Goal: Task Accomplishment & Management: Use online tool/utility

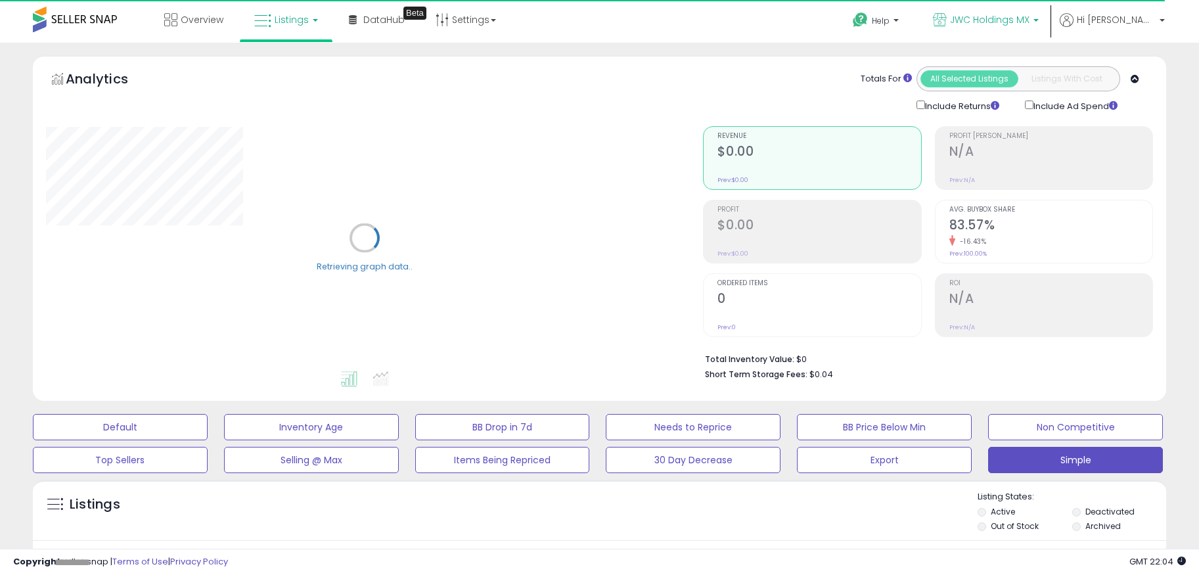
click at [1029, 18] on span "JWC Holdings MX" at bounding box center [989, 19] width 79 height 13
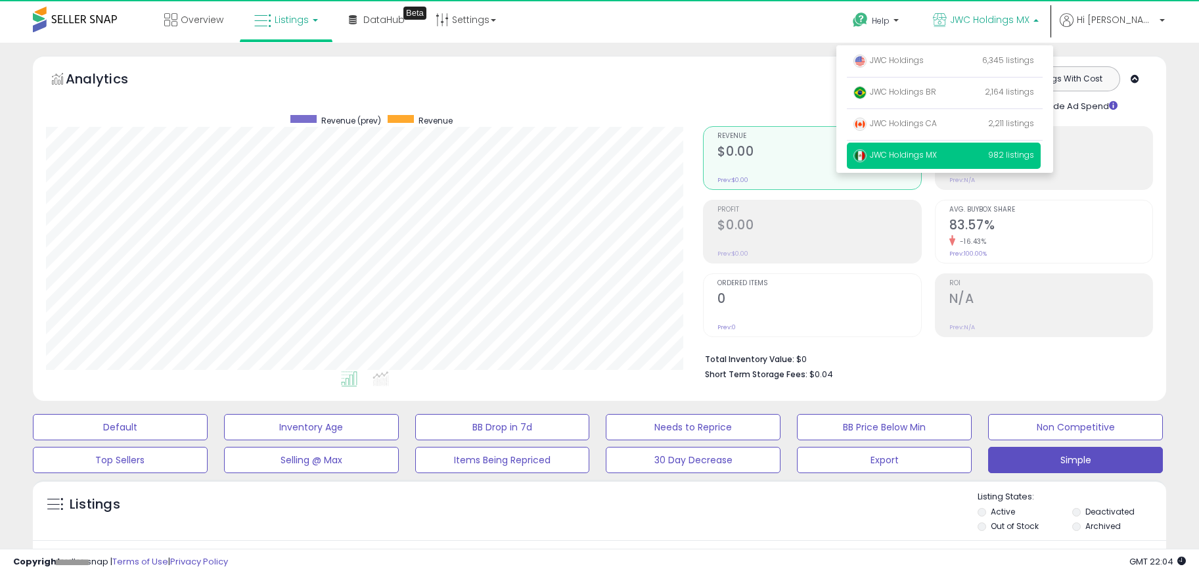
scroll to position [269, 658]
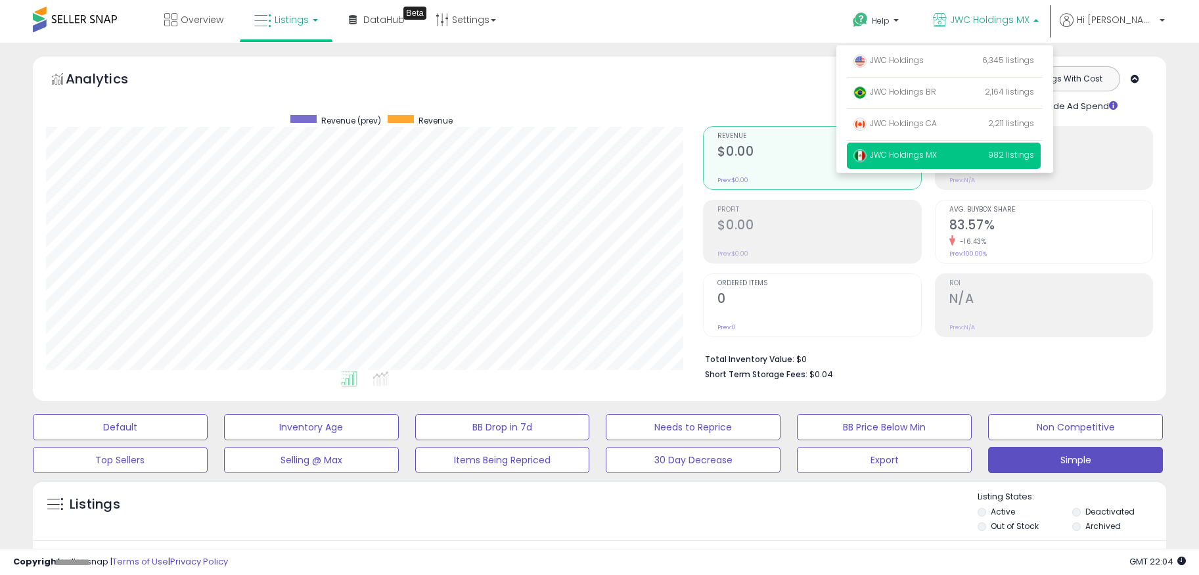
click at [1029, 18] on span "JWC Holdings MX" at bounding box center [989, 19] width 79 height 13
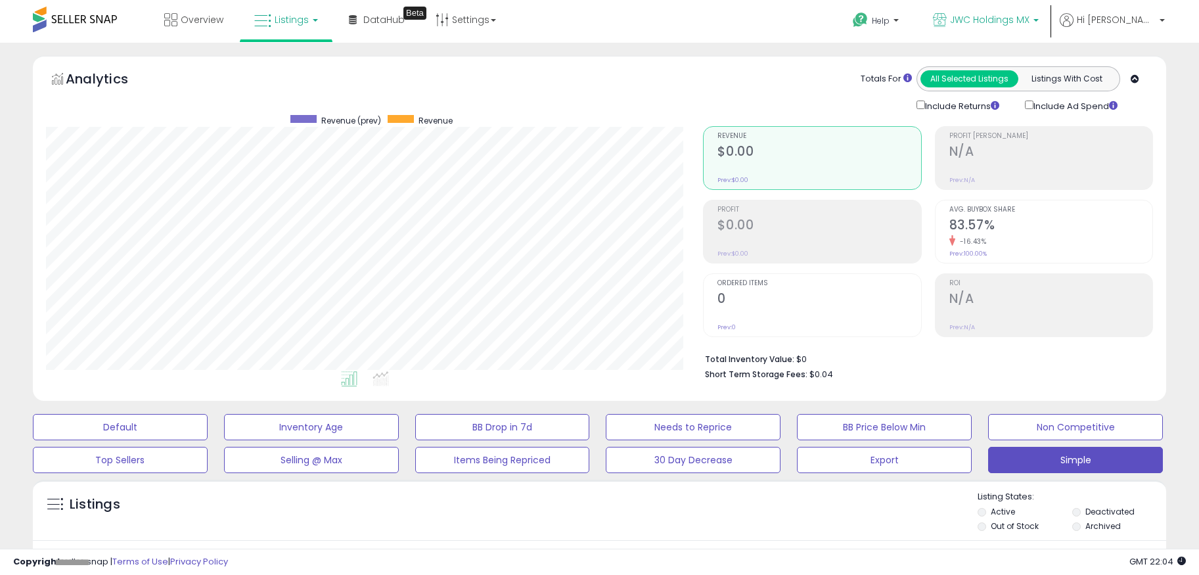
click at [947, 14] on icon at bounding box center [940, 20] width 14 height 14
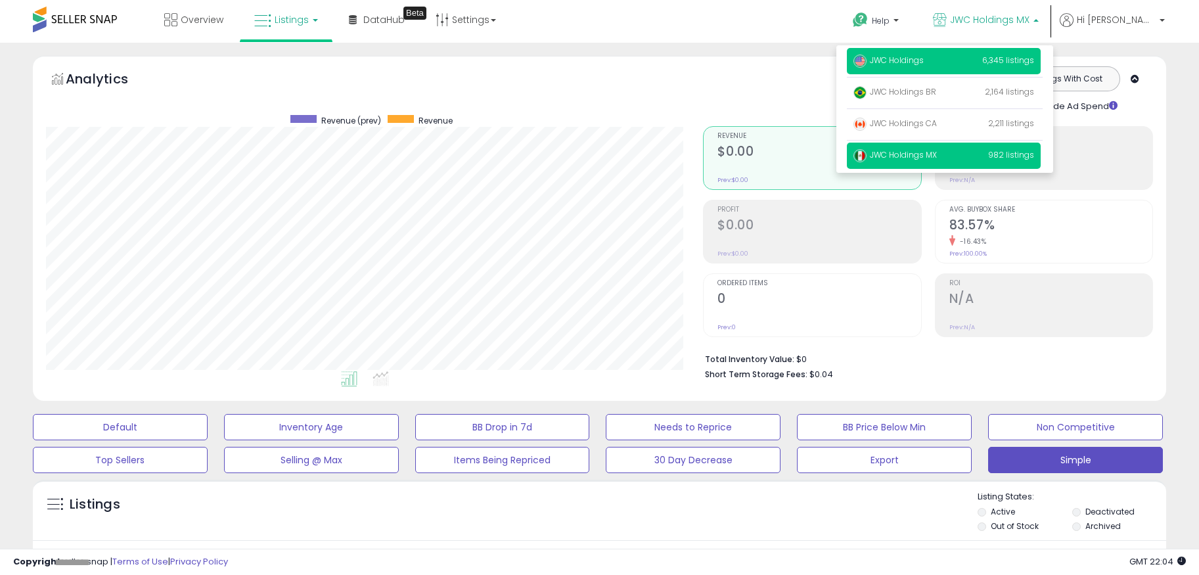
click at [973, 66] on p "JWC Holdings 6,345 listings" at bounding box center [944, 61] width 194 height 26
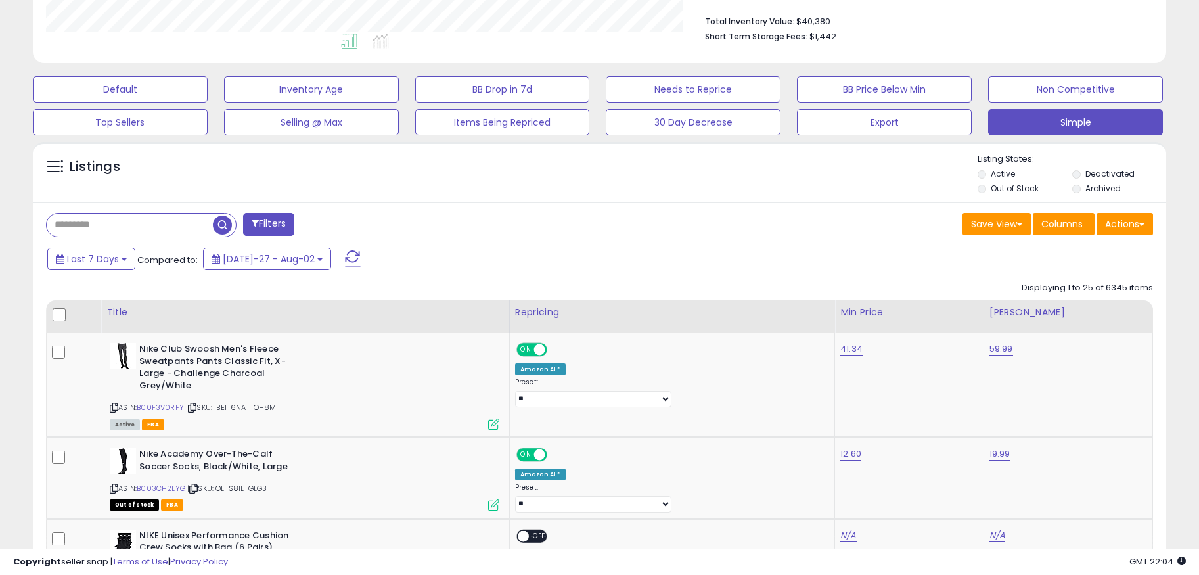
scroll to position [378, 0]
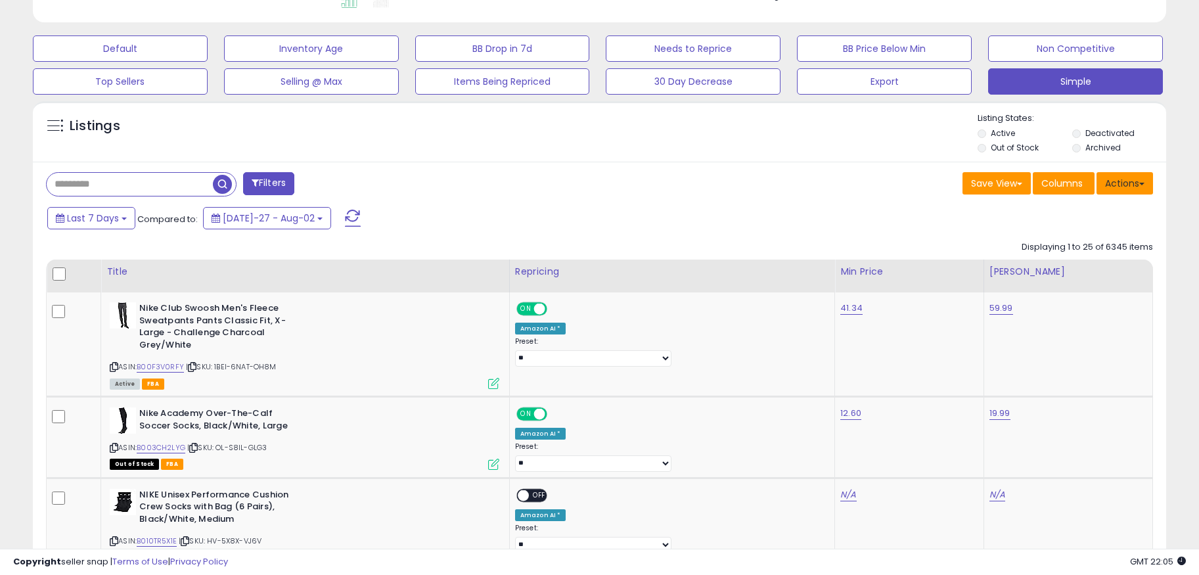
click at [1134, 193] on button "Actions" at bounding box center [1124, 183] width 56 height 22
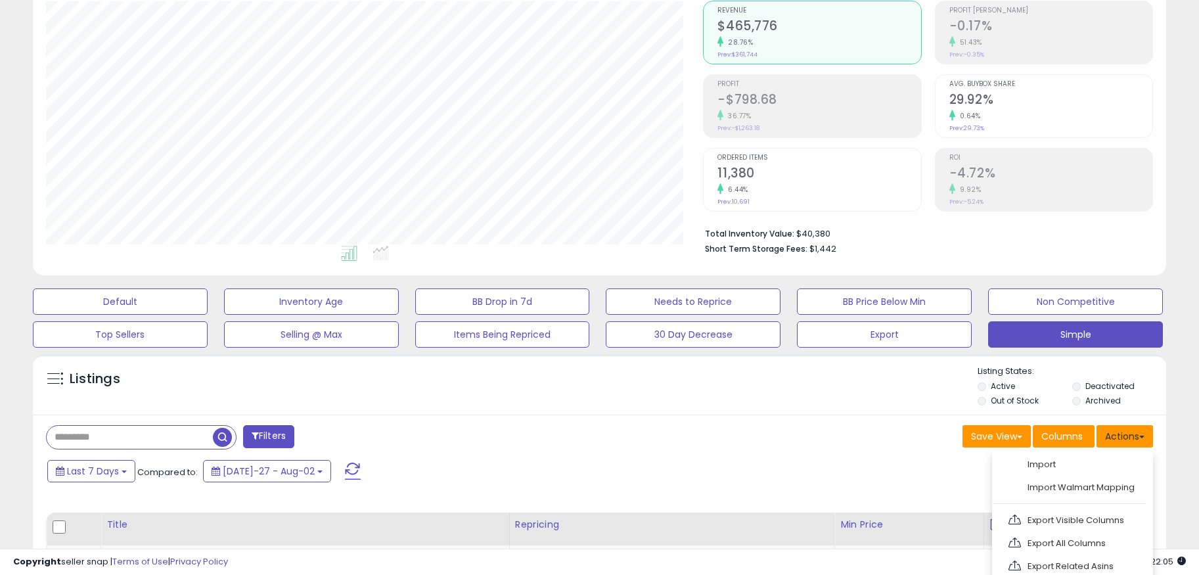
scroll to position [0, 0]
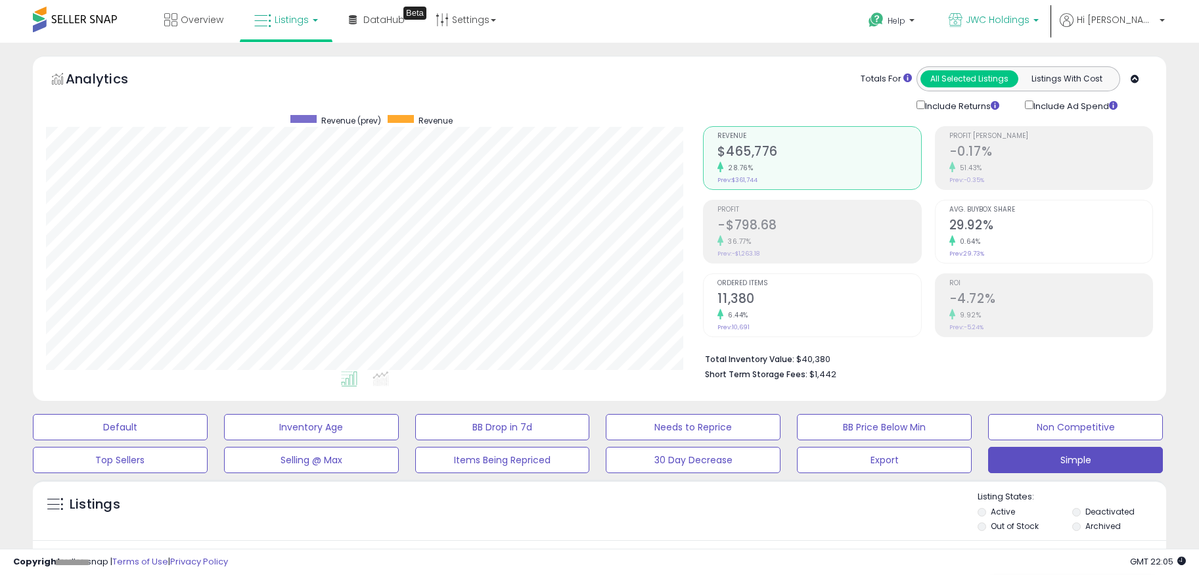
click at [1039, 28] on p "JWC Holdings" at bounding box center [994, 21] width 90 height 16
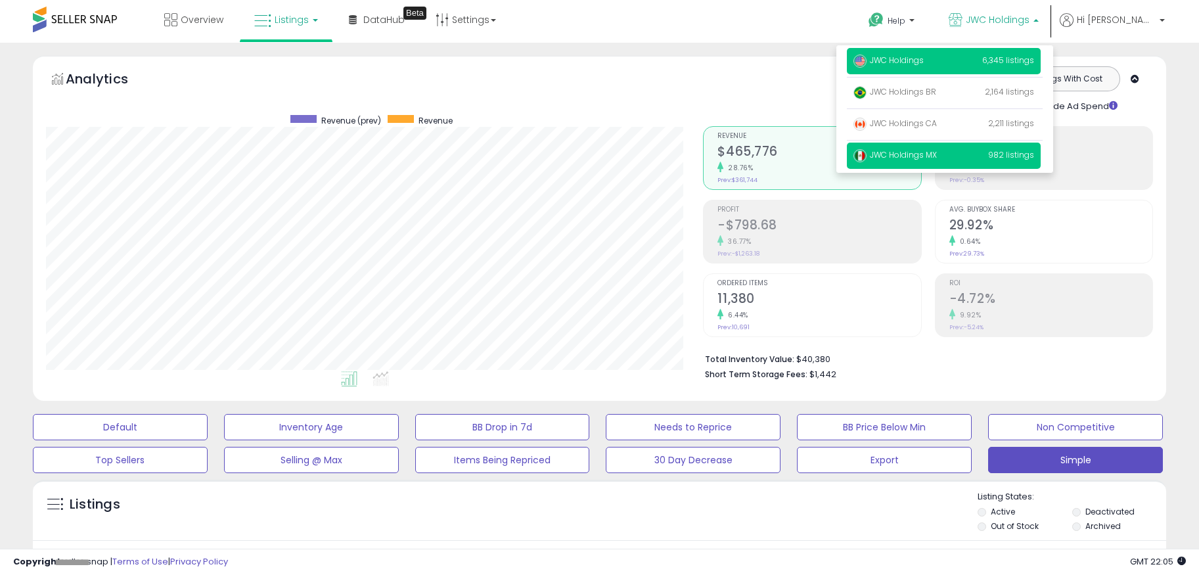
click at [1011, 155] on p "JWC Holdings MX 982 listings" at bounding box center [944, 156] width 194 height 26
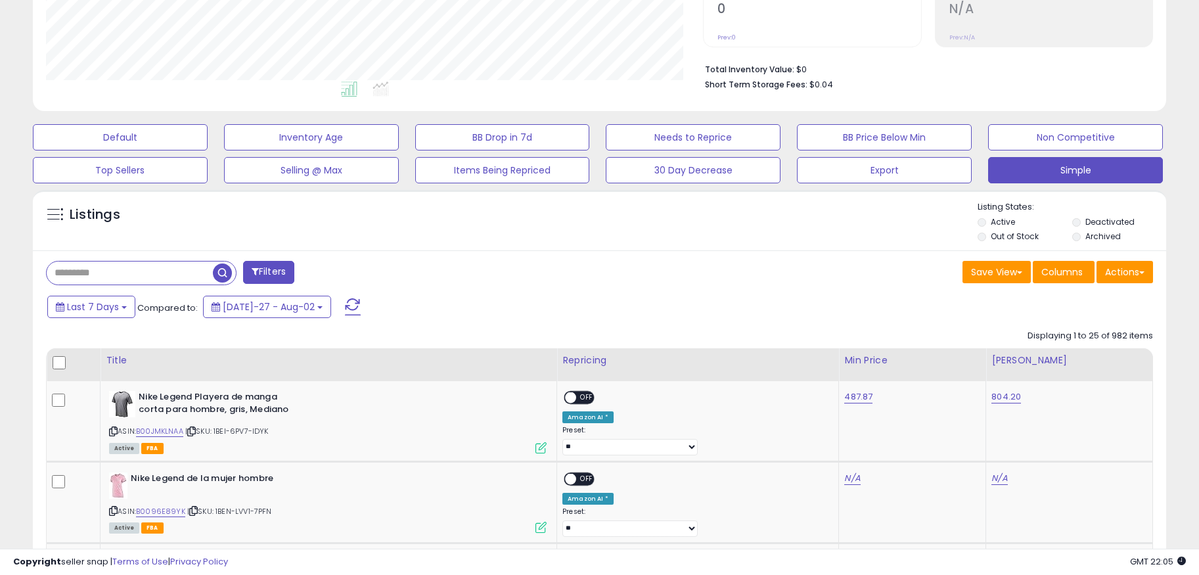
scroll to position [269, 658]
click at [1082, 222] on li "Deactivated" at bounding box center [1118, 223] width 92 height 14
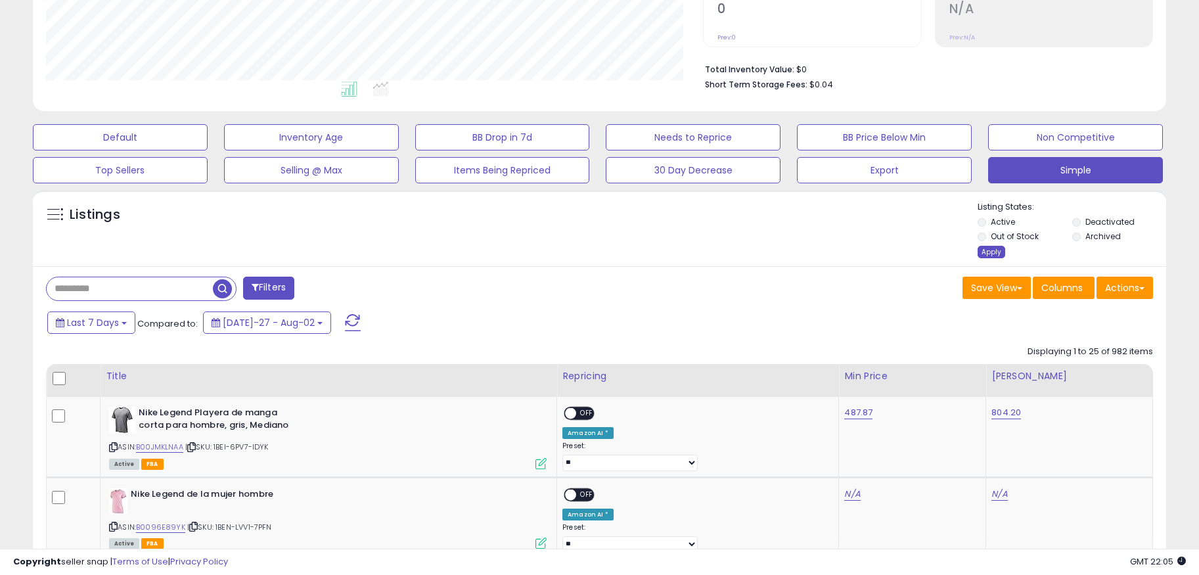
click at [994, 251] on div "Apply" at bounding box center [991, 252] width 28 height 12
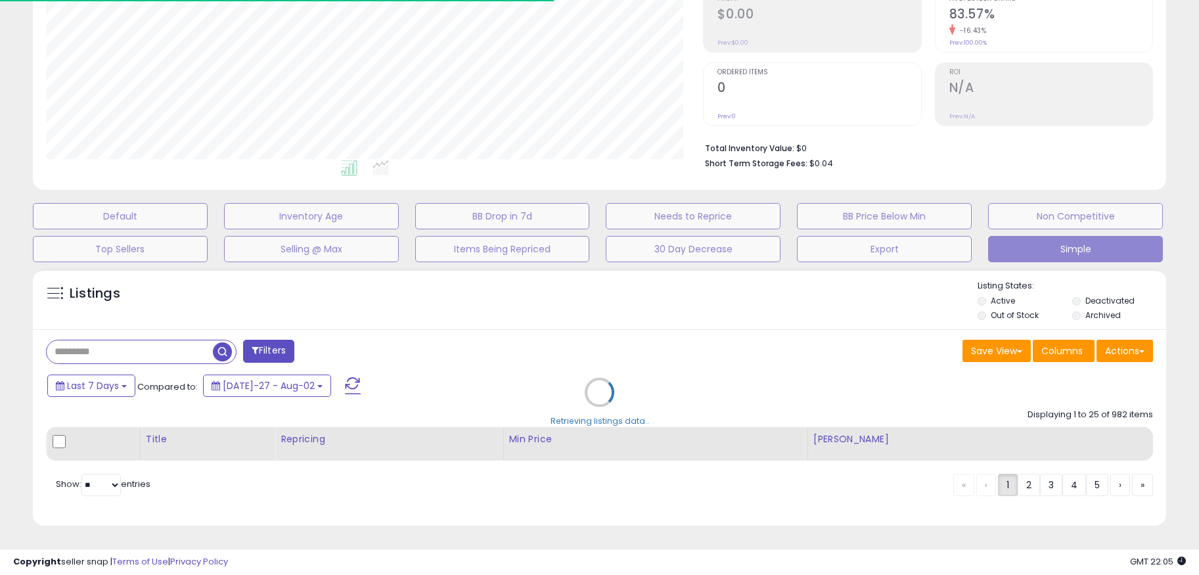
scroll to position [290, 0]
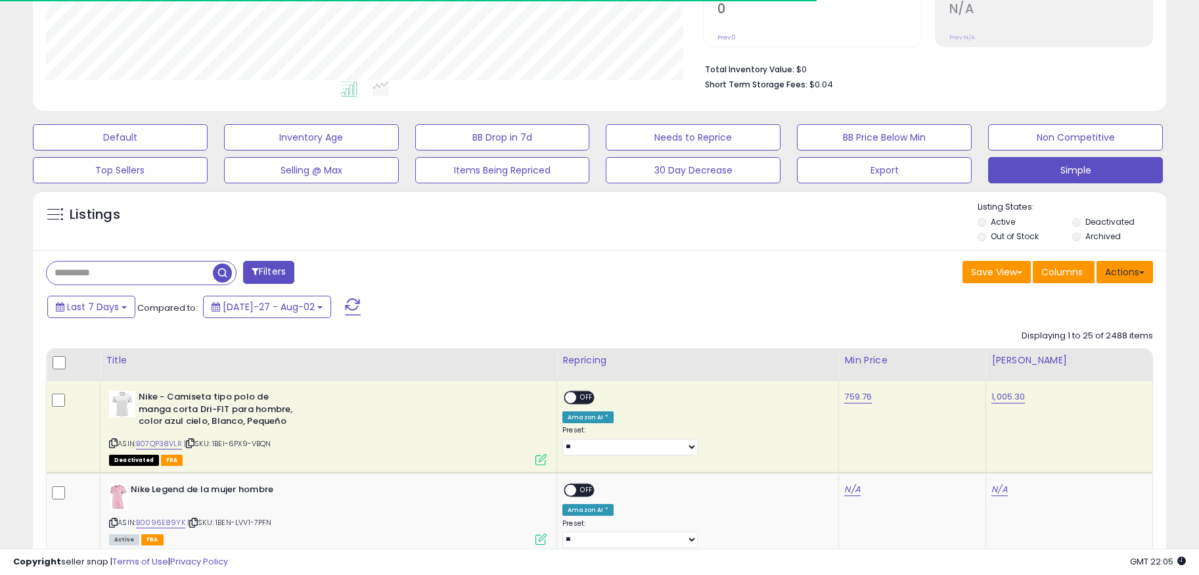
click at [1110, 263] on button "Actions" at bounding box center [1124, 272] width 56 height 22
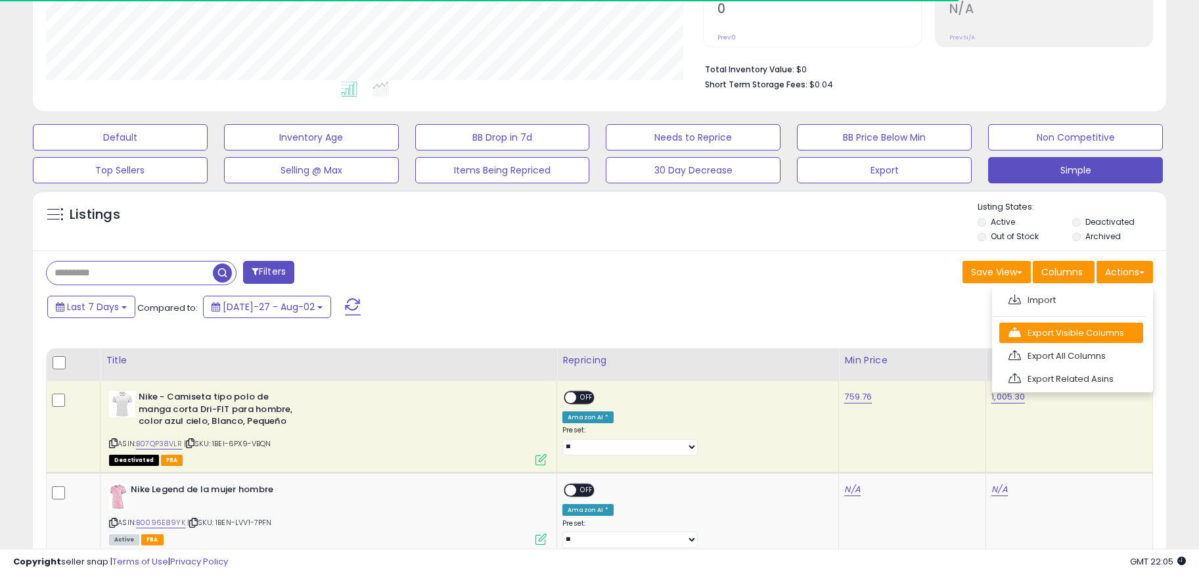
click at [1090, 334] on link "Export Visible Columns" at bounding box center [1071, 333] width 144 height 20
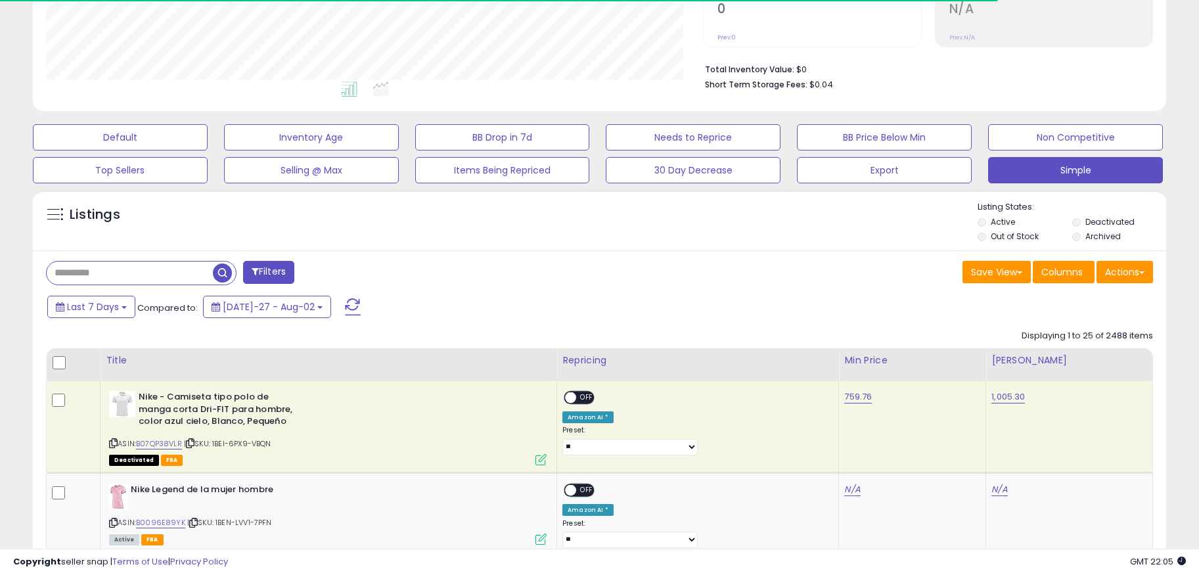
scroll to position [269, 658]
